Goal: Task Accomplishment & Management: Use online tool/utility

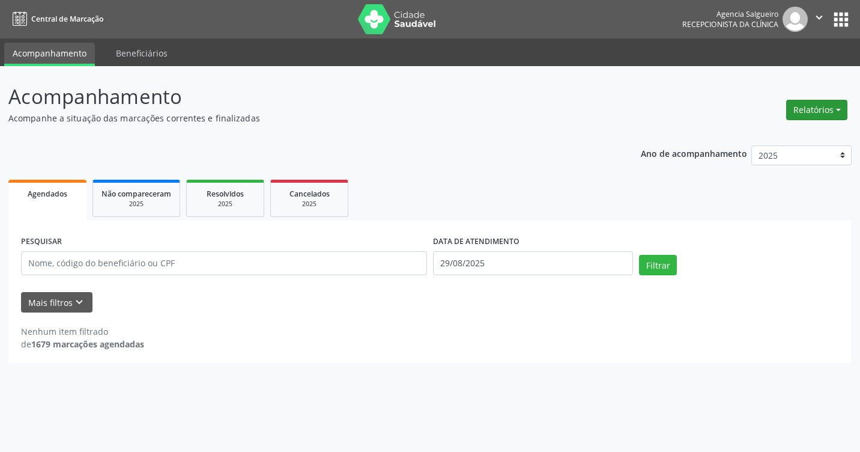
click at [836, 109] on button "Relatórios" at bounding box center [816, 110] width 61 height 20
click at [764, 133] on link "Agendamentos" at bounding box center [783, 135] width 129 height 17
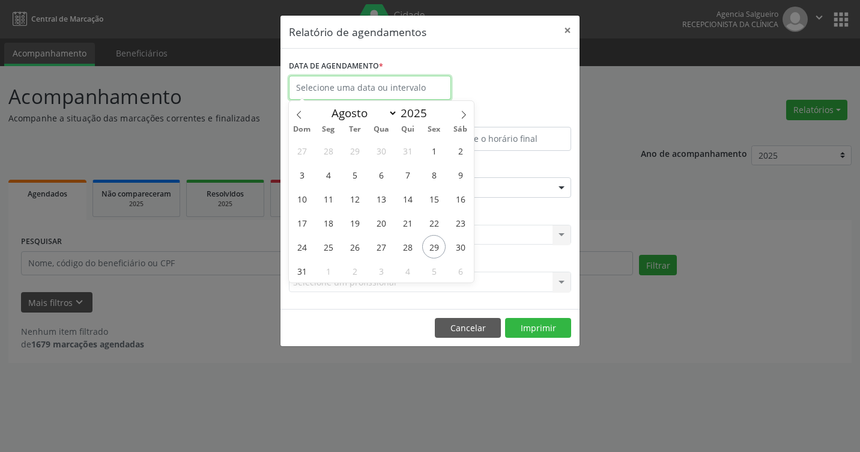
click at [315, 85] on input "text" at bounding box center [370, 88] width 162 height 24
click at [463, 107] on span at bounding box center [463, 111] width 20 height 20
select select "8"
click at [328, 151] on span "1" at bounding box center [327, 150] width 23 height 23
type input "[DATE]"
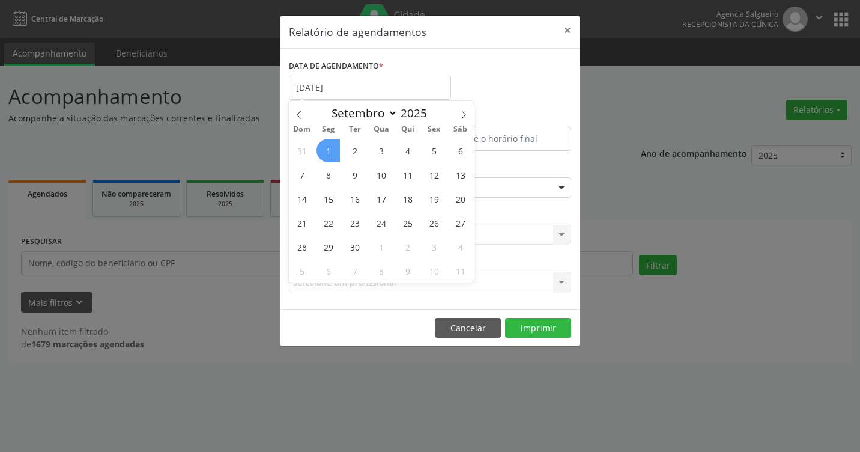
click at [328, 151] on span "1" at bounding box center [327, 150] width 23 height 23
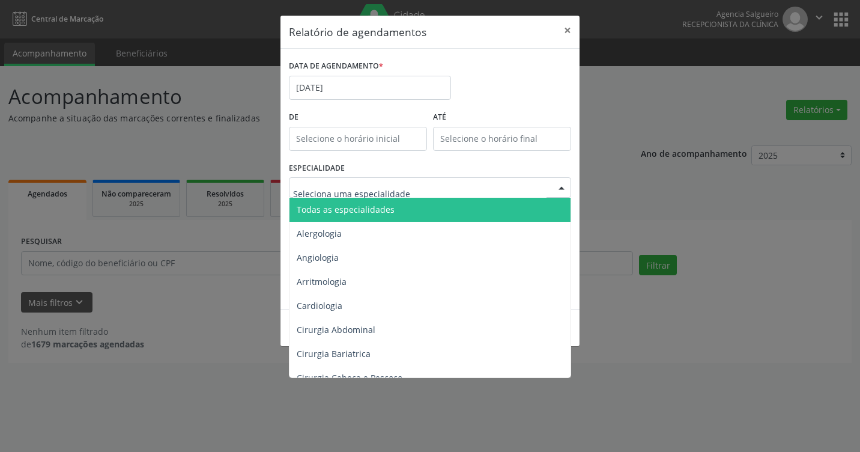
click at [556, 185] on div at bounding box center [561, 188] width 18 height 20
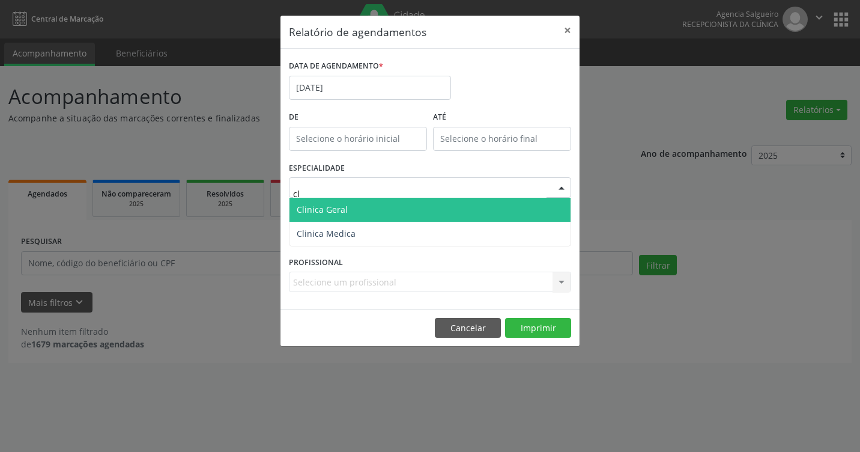
type input "cli"
click at [402, 204] on span "Clinica Geral" at bounding box center [429, 210] width 281 height 24
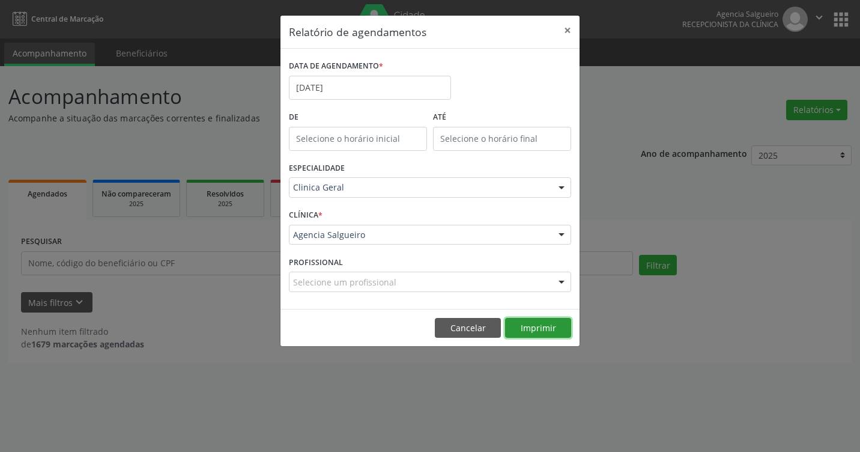
click at [562, 325] on button "Imprimir" at bounding box center [538, 328] width 66 height 20
